Goal: Task Accomplishment & Management: Complete application form

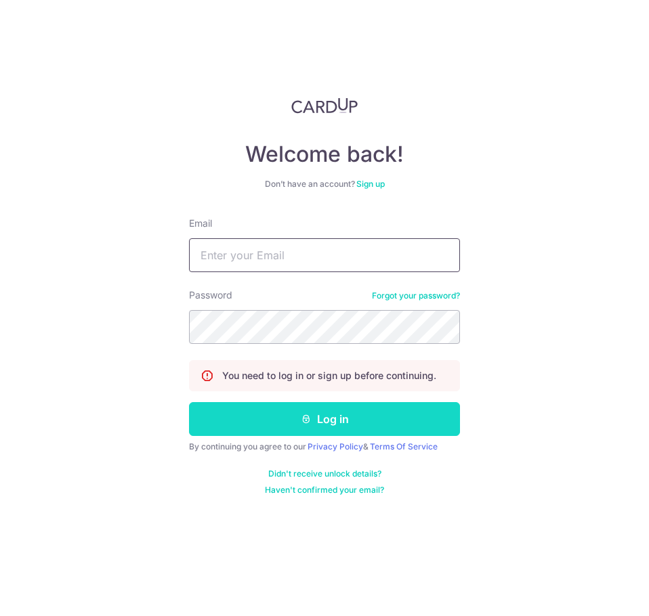
type input "[EMAIL_ADDRESS][DOMAIN_NAME]"
click at [333, 415] on button "Log in" at bounding box center [324, 419] width 271 height 34
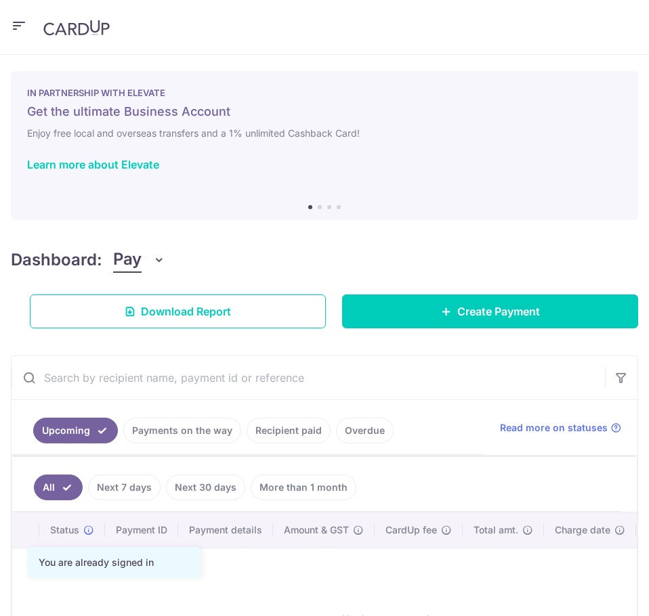
click at [23, 35] on button "button" at bounding box center [19, 27] width 16 height 22
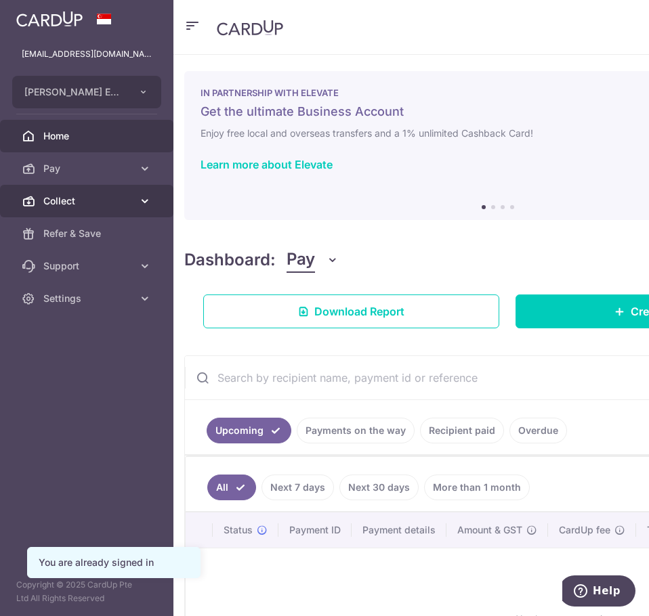
click at [83, 200] on span "Collect" at bounding box center [87, 201] width 89 height 14
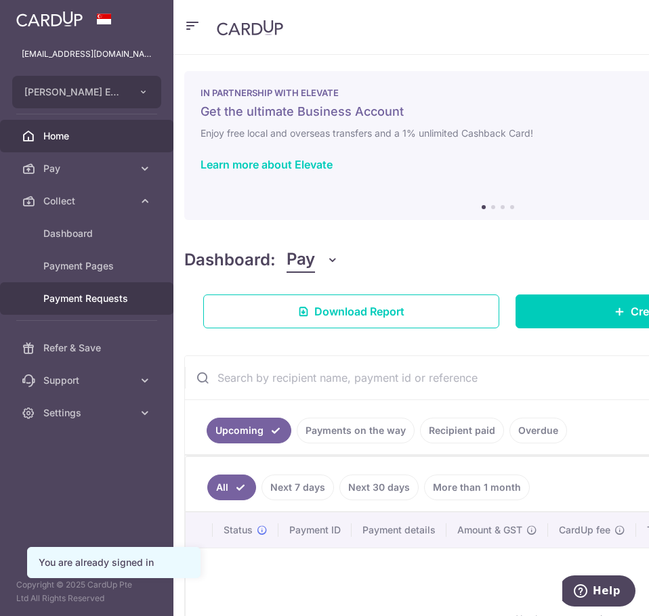
click at [124, 299] on span "Payment Requests" at bounding box center [87, 299] width 89 height 14
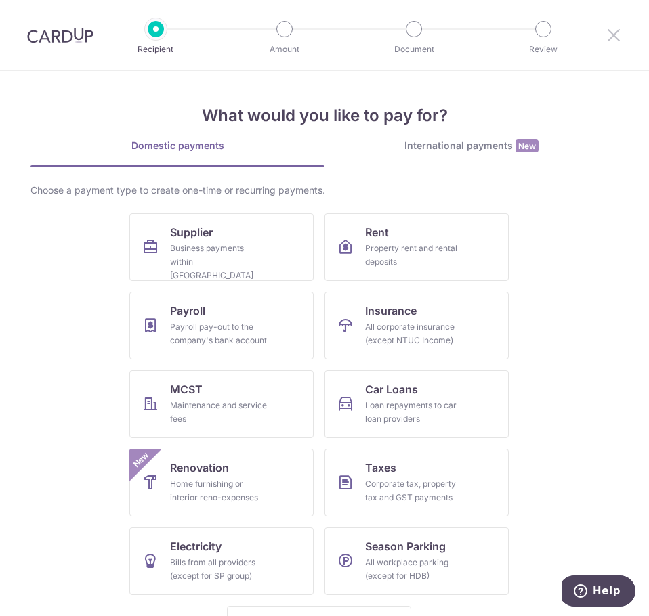
click at [618, 41] on icon at bounding box center [614, 34] width 16 height 17
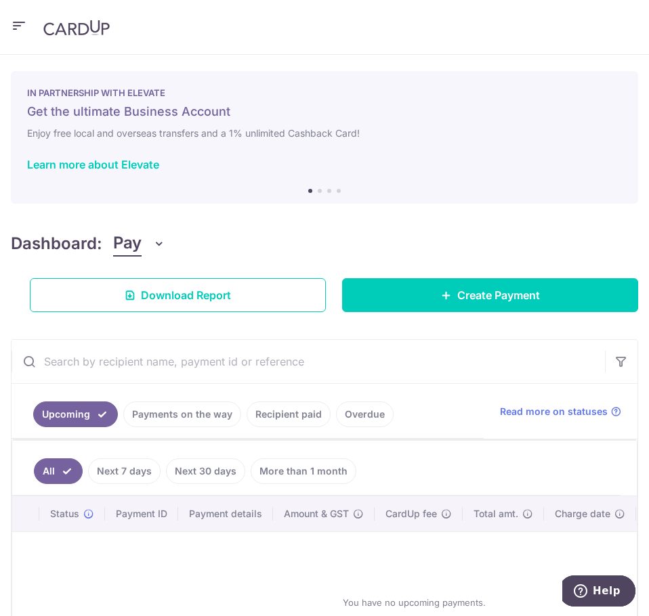
click at [11, 33] on icon "button" at bounding box center [19, 26] width 16 height 17
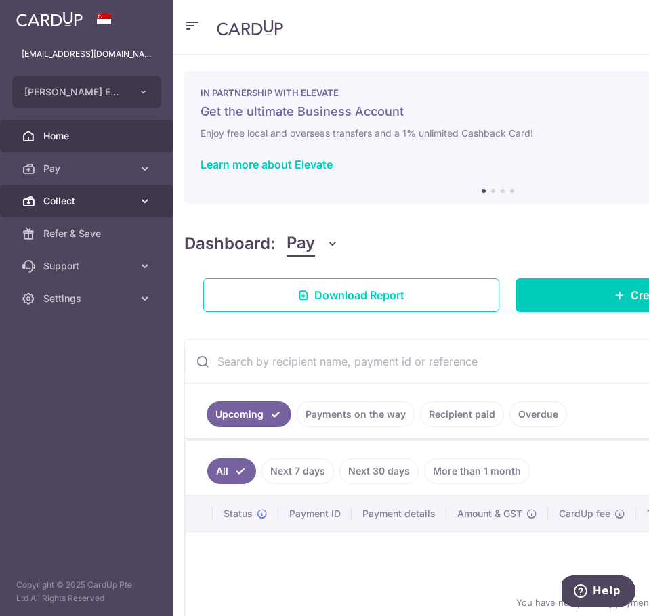
click at [86, 195] on span "Collect" at bounding box center [87, 201] width 89 height 14
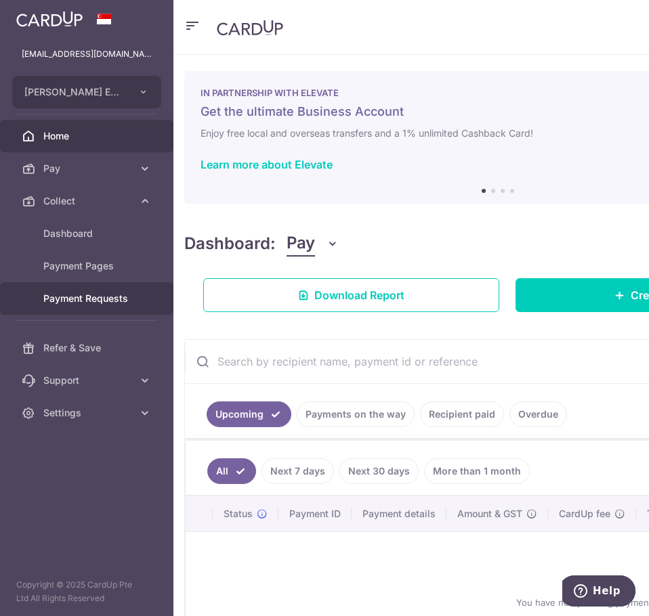
click at [96, 292] on span "Payment Requests" at bounding box center [87, 299] width 89 height 14
click at [85, 295] on span "Payment Requests" at bounding box center [87, 299] width 89 height 14
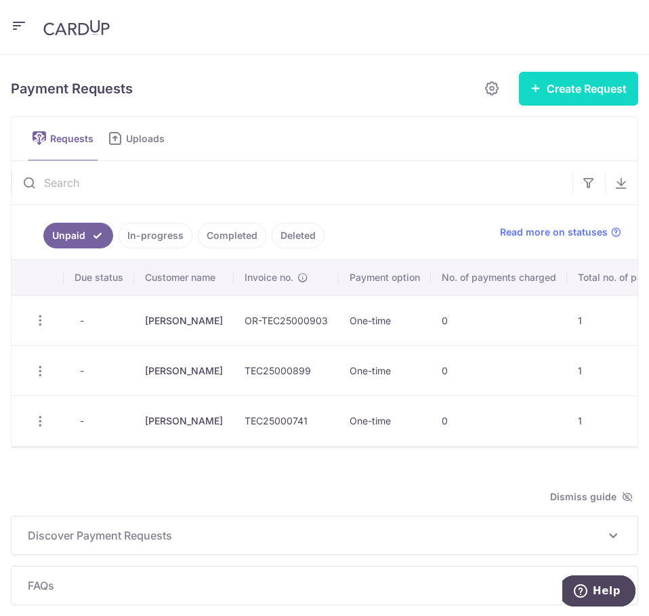
click at [613, 81] on button "Create Request" at bounding box center [578, 89] width 119 height 34
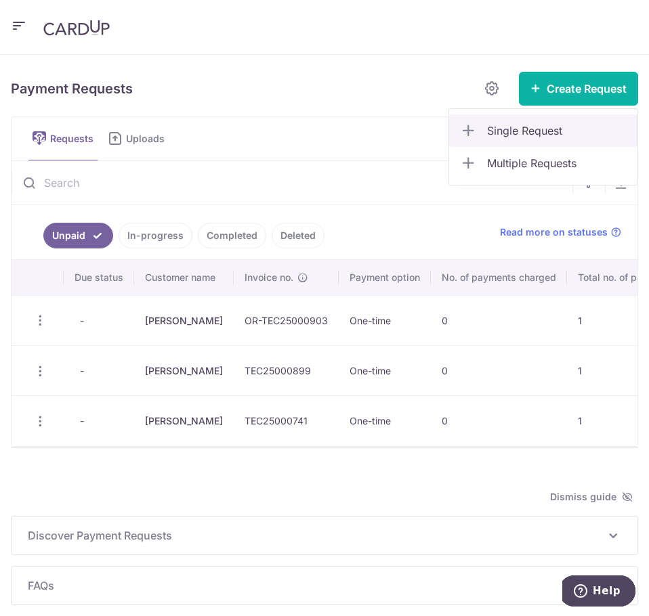
click at [575, 122] on link "Single Request" at bounding box center [543, 130] width 188 height 33
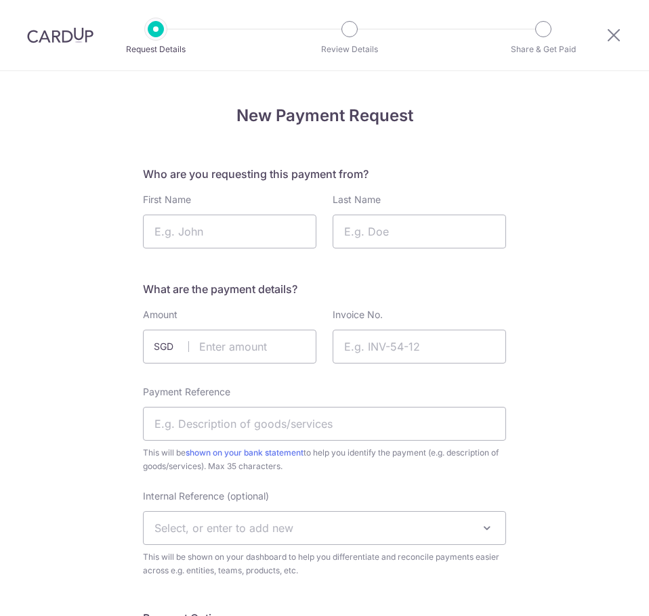
click at [236, 232] on input "First Name" at bounding box center [229, 232] width 173 height 34
type input "Yubo"
type input "Zhang"
click button "Confirm and Update" at bounding box center [0, 0] width 0 height 0
type input "763.00"
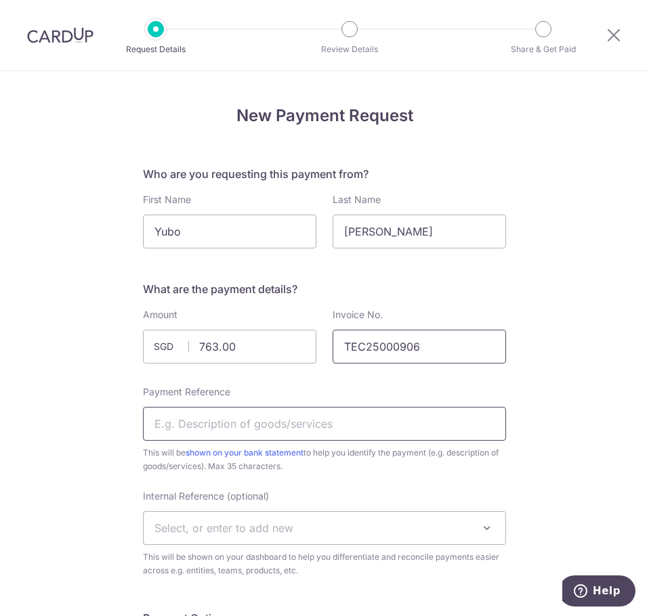
type input "TEC25000906"
click at [245, 414] on input "Payment Reference" at bounding box center [324, 424] width 363 height 34
type input "Completion OU"
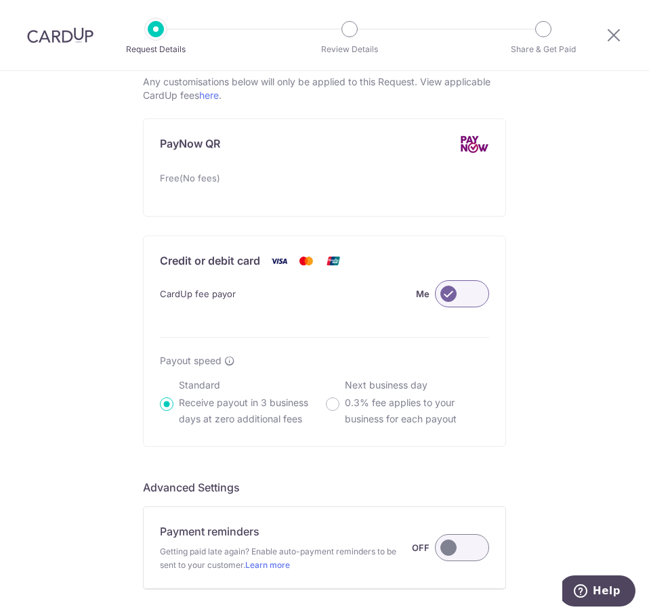
scroll to position [892, 0]
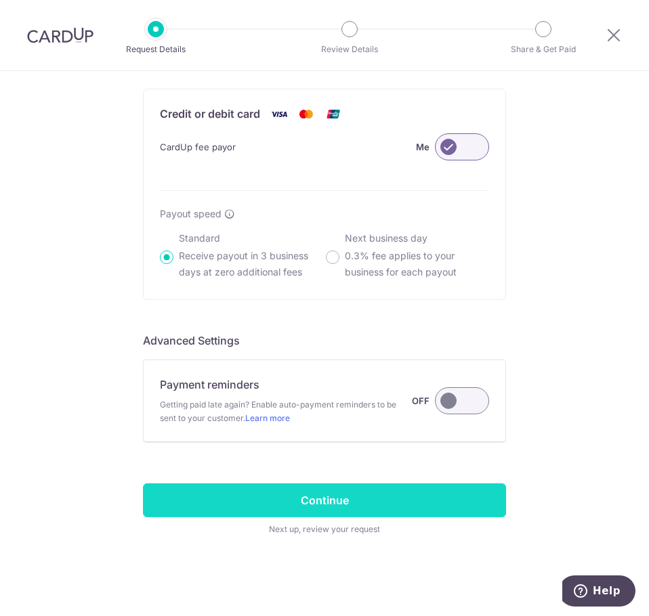
click at [373, 501] on input "Continue" at bounding box center [324, 501] width 363 height 34
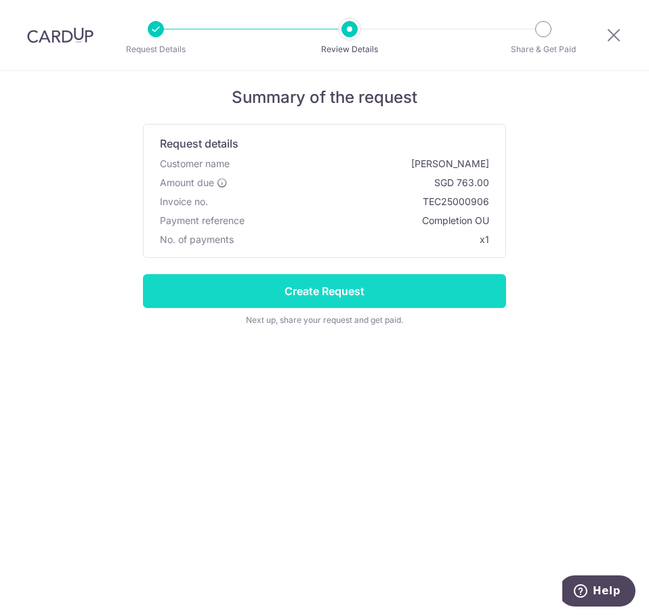
click at [314, 283] on input "Create Request" at bounding box center [324, 291] width 363 height 34
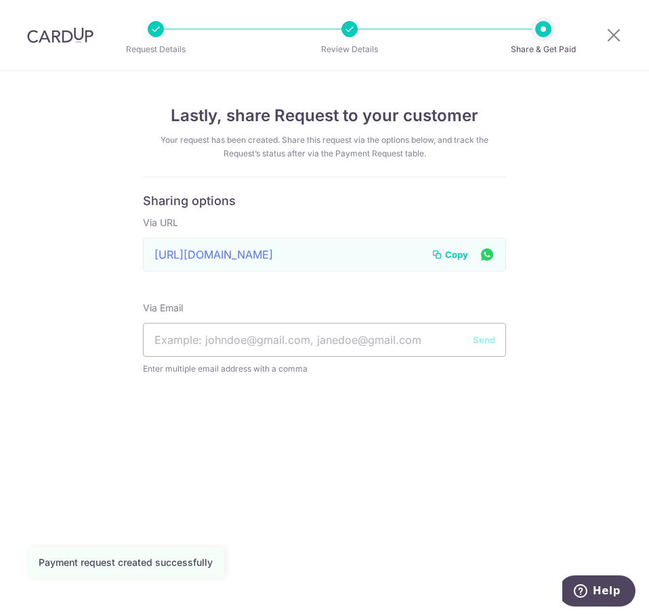
drag, startPoint x: 446, startPoint y: 245, endPoint x: 443, endPoint y: 256, distance: 11.2
click at [445, 245] on div "[URL][DOMAIN_NAME] Link to page copied to clipboard Copy" at bounding box center [324, 255] width 363 height 34
click at [442, 258] on icon at bounding box center [436, 254] width 11 height 11
